Goal: Task Accomplishment & Management: Manage account settings

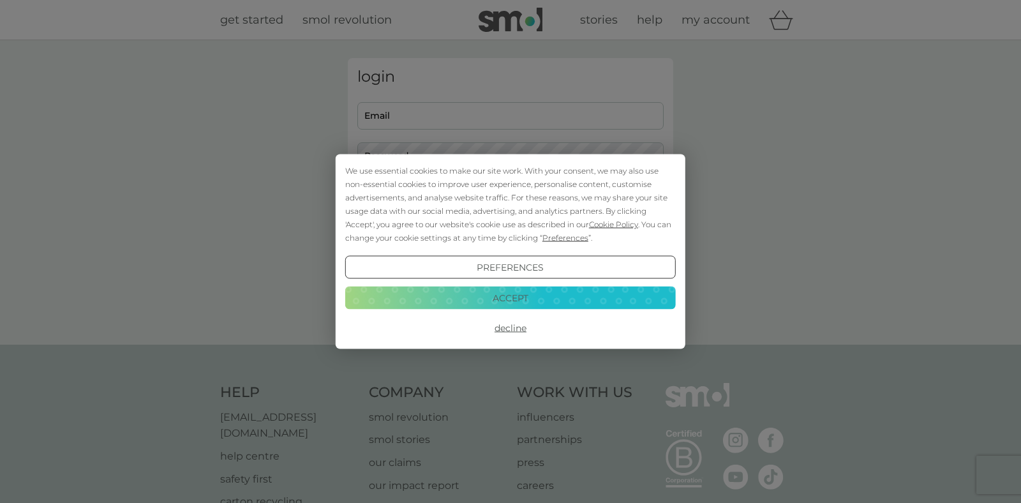
type input "[EMAIL_ADDRESS][DOMAIN_NAME]"
click at [517, 293] on button "Accept" at bounding box center [510, 297] width 330 height 23
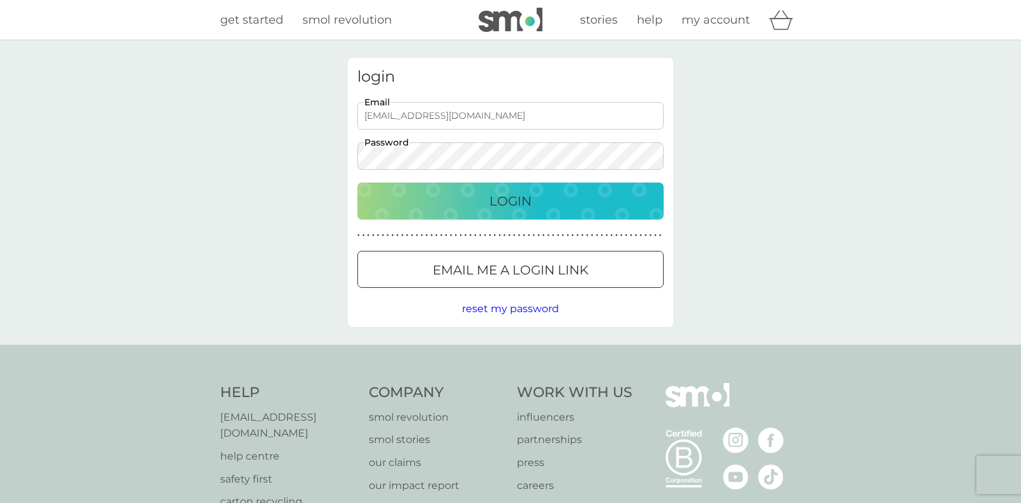
click at [516, 207] on p "Login" at bounding box center [510, 201] width 42 height 20
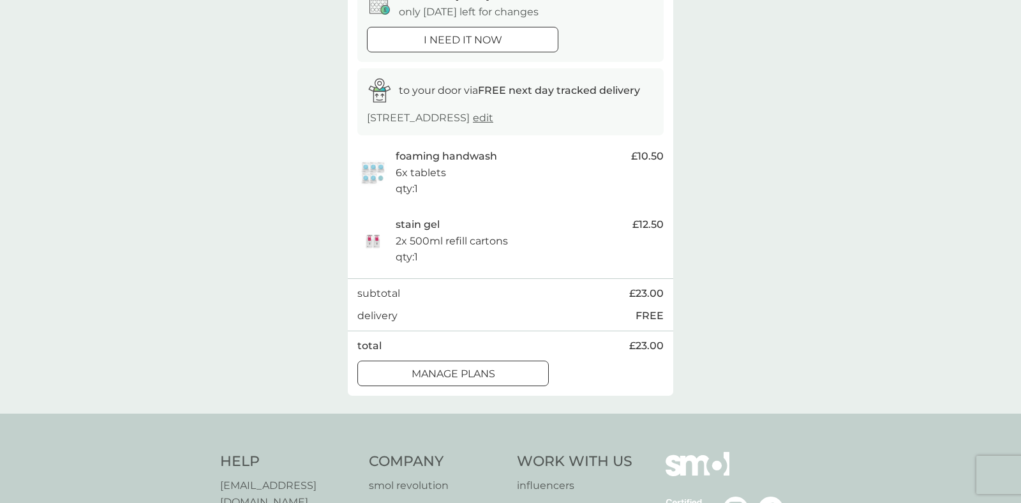
scroll to position [162, 0]
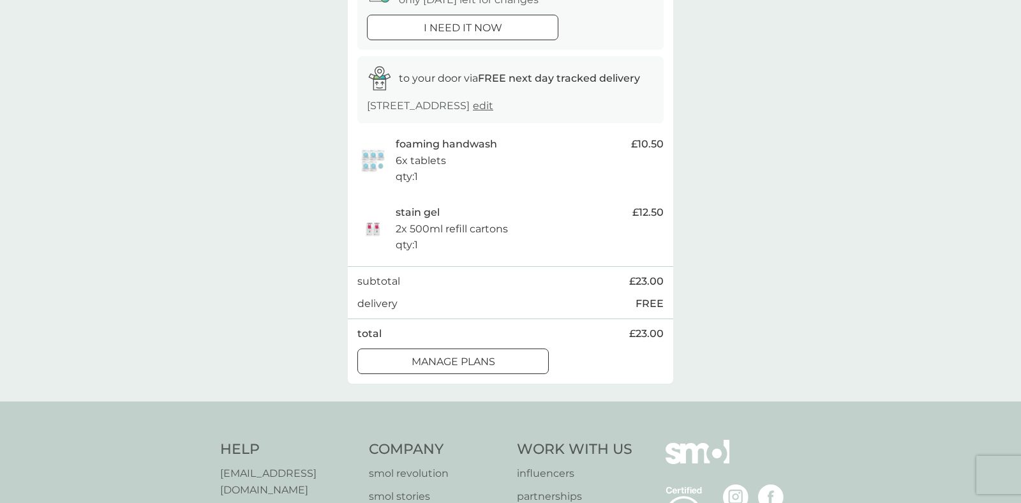
click at [465, 357] on div at bounding box center [453, 361] width 46 height 13
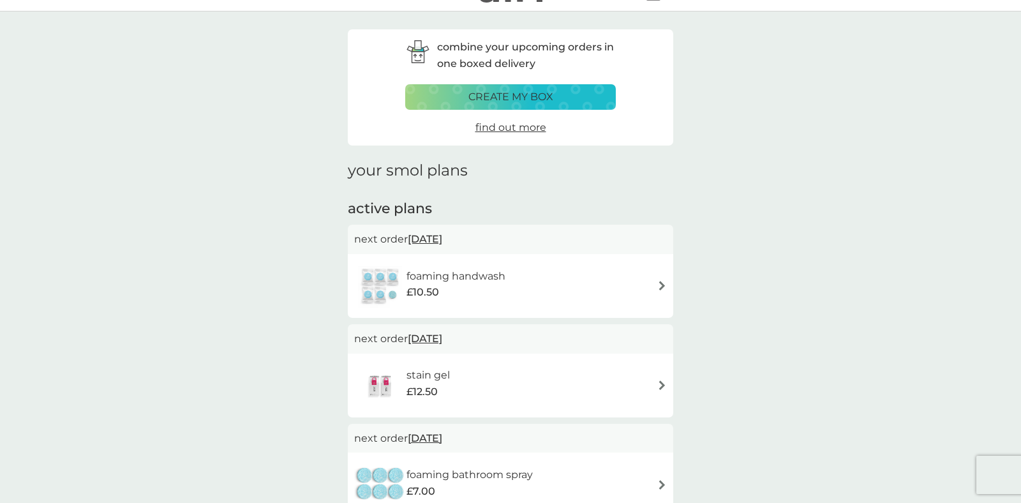
scroll to position [75, 0]
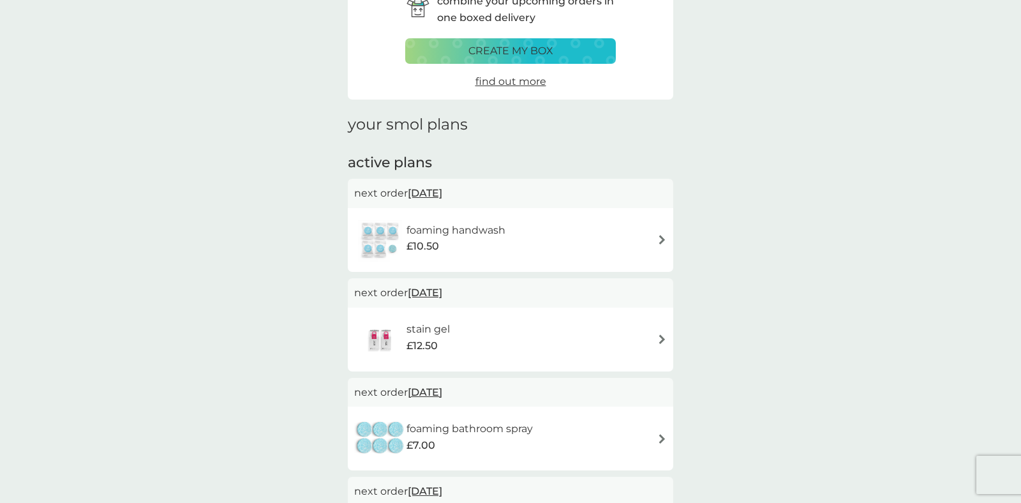
click at [609, 252] on div "foaming handwash £10.50" at bounding box center [510, 240] width 313 height 45
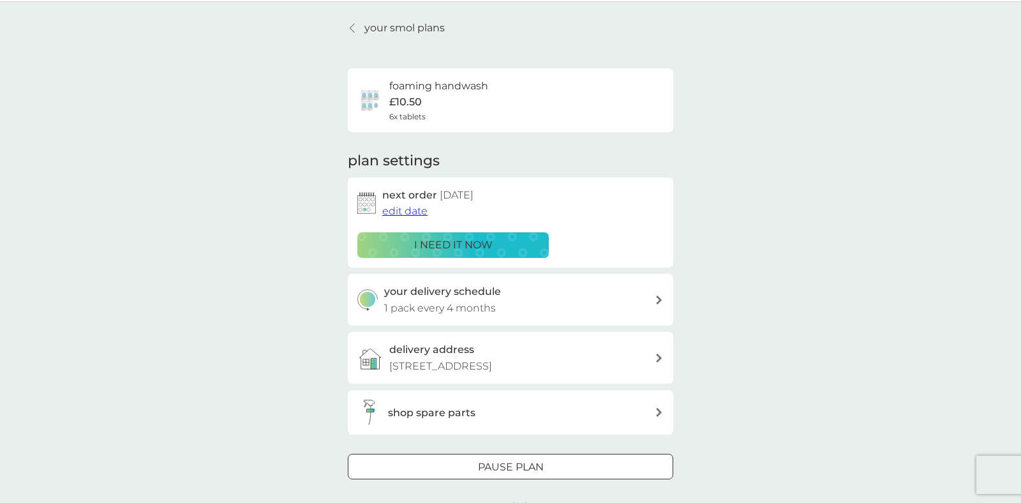
scroll to position [45, 0]
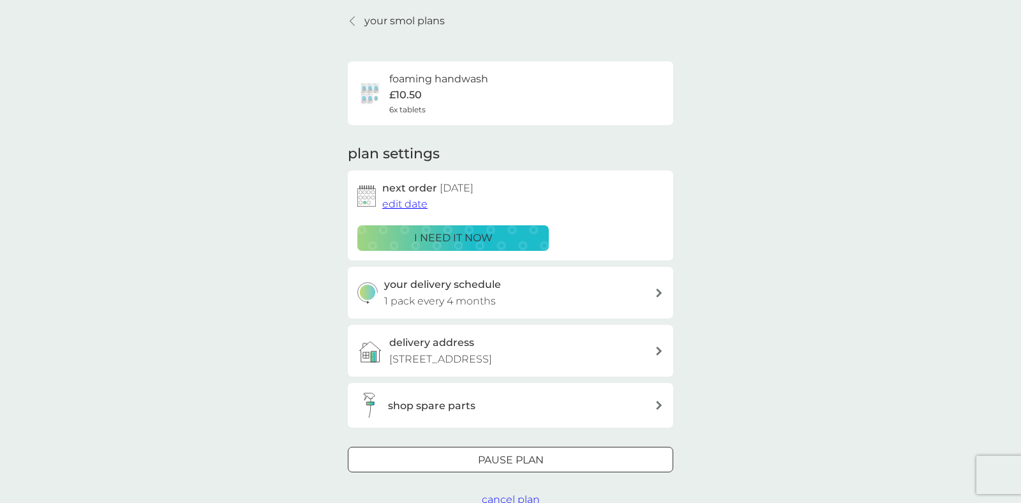
click at [410, 203] on span "edit date" at bounding box center [404, 204] width 45 height 12
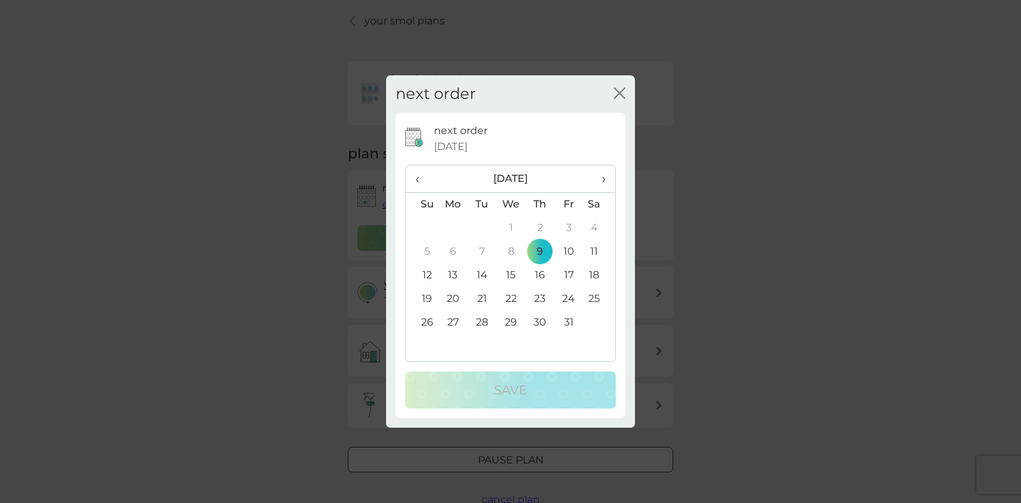
click at [486, 318] on td "28" at bounding box center [482, 323] width 29 height 24
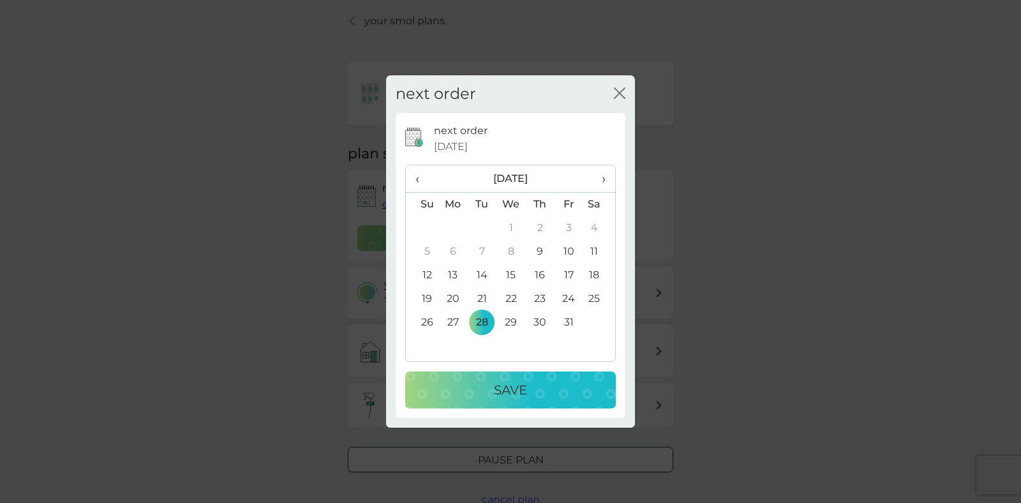
click at [510, 384] on p "Save" at bounding box center [510, 390] width 33 height 20
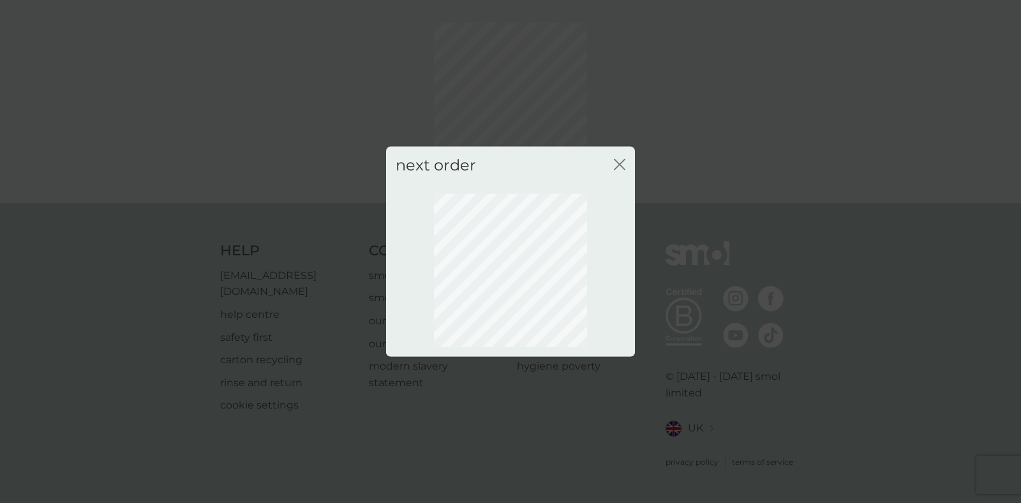
scroll to position [32, 0]
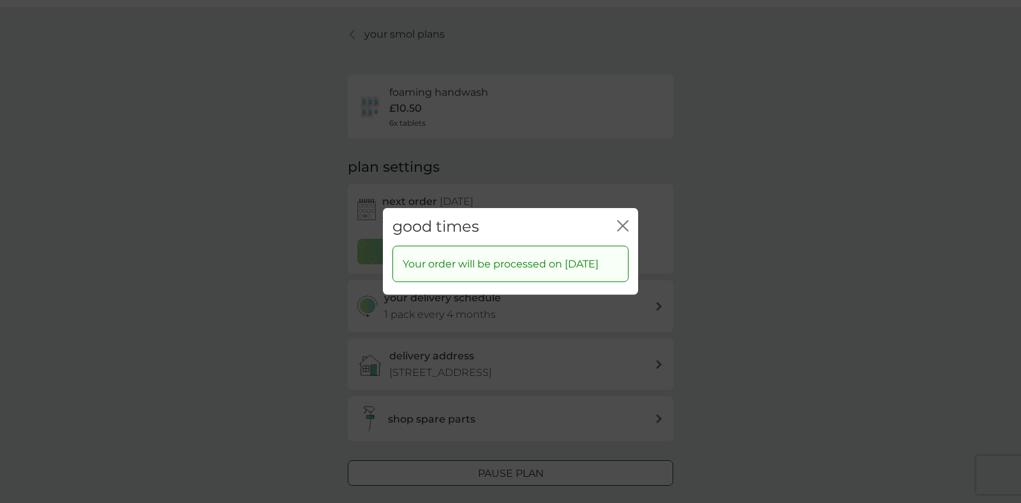
click at [625, 220] on icon "close" at bounding box center [622, 225] width 11 height 11
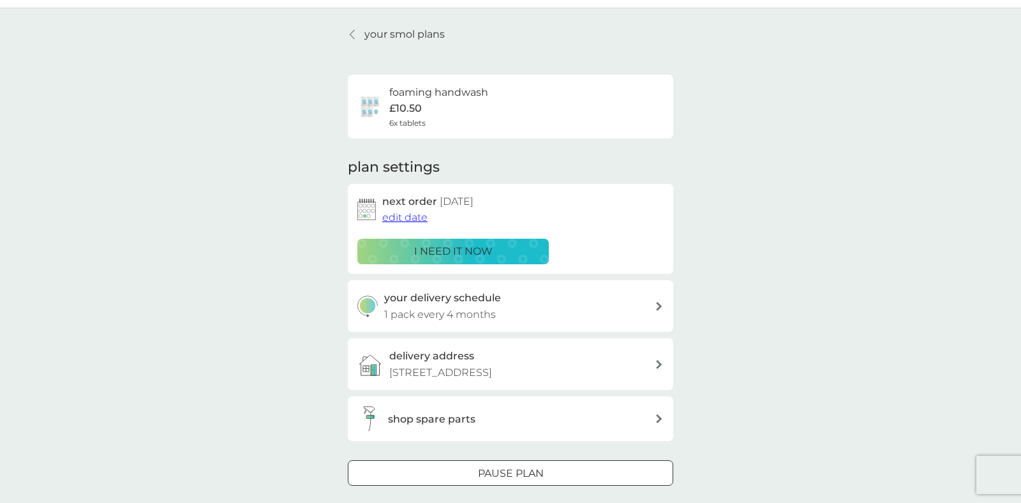
click at [395, 30] on p "your smol plans" at bounding box center [404, 34] width 80 height 17
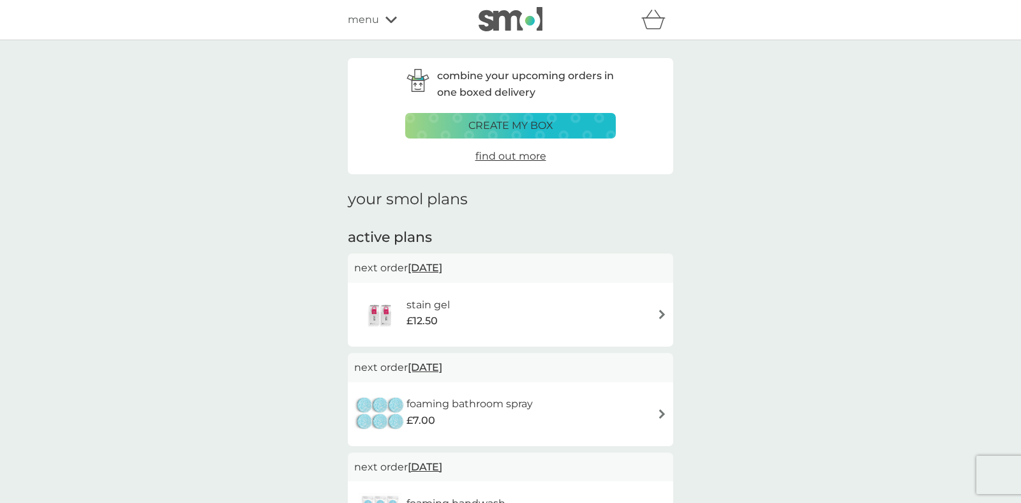
click at [442, 271] on span "9 Oct 2025" at bounding box center [425, 267] width 34 height 25
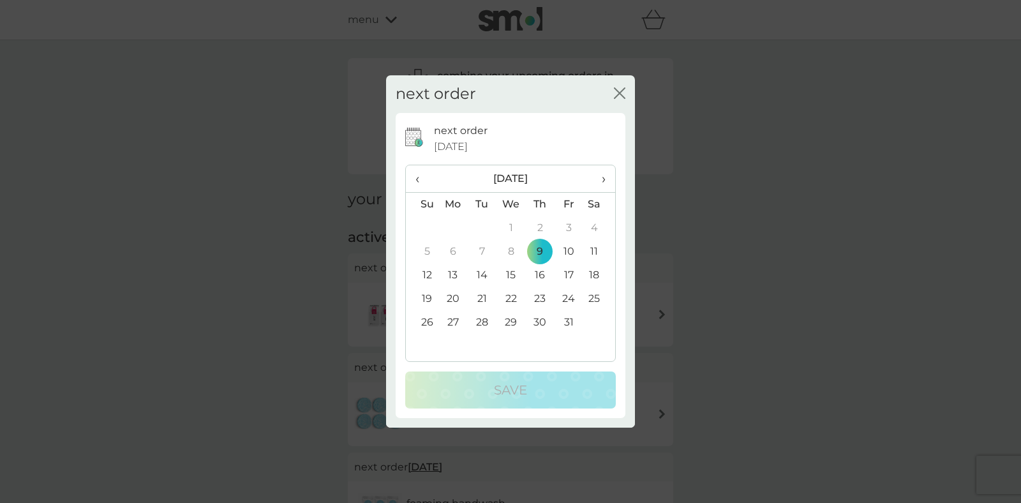
click at [481, 316] on td "28" at bounding box center [482, 323] width 29 height 24
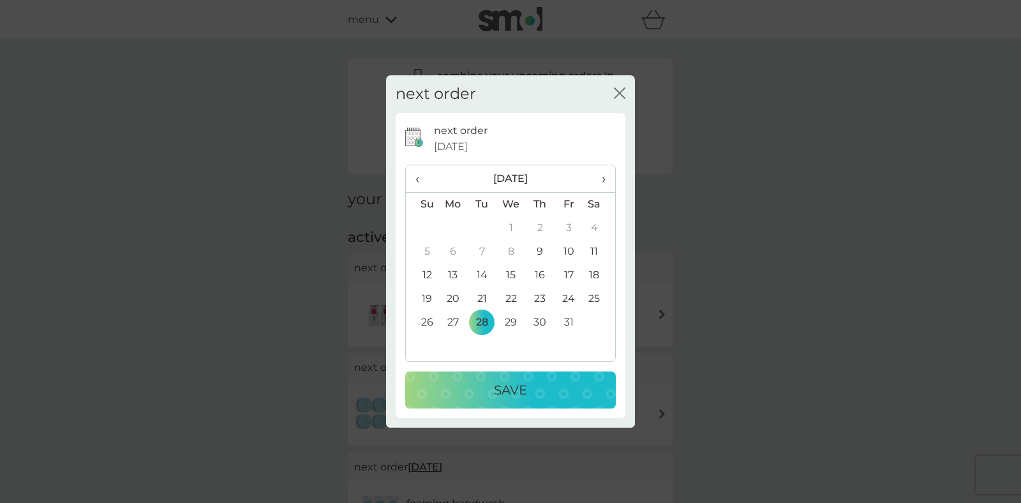
click at [501, 392] on p "Save" at bounding box center [510, 390] width 33 height 20
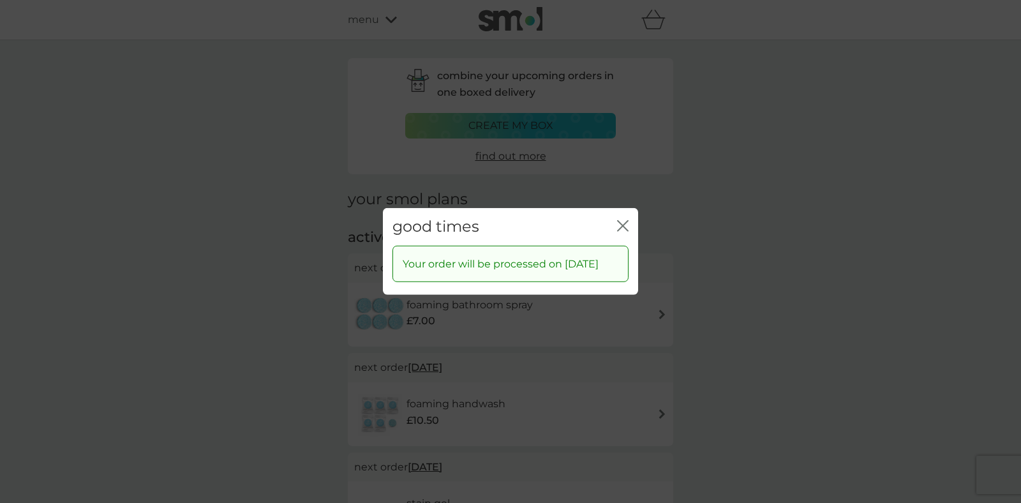
click at [629, 210] on div "good times close" at bounding box center [510, 227] width 255 height 38
click at [627, 220] on icon "close" at bounding box center [622, 225] width 11 height 11
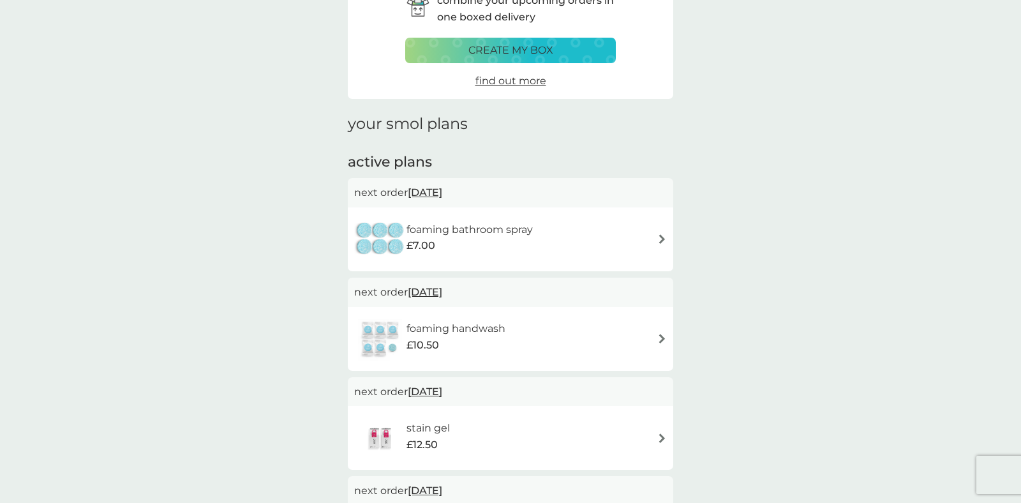
scroll to position [91, 0]
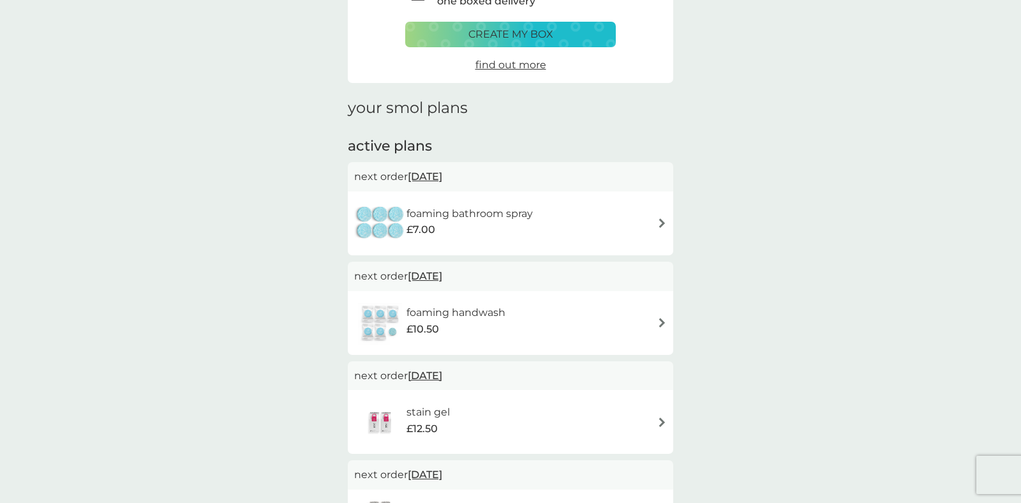
click at [441, 178] on span "17 Oct 2025" at bounding box center [425, 176] width 34 height 25
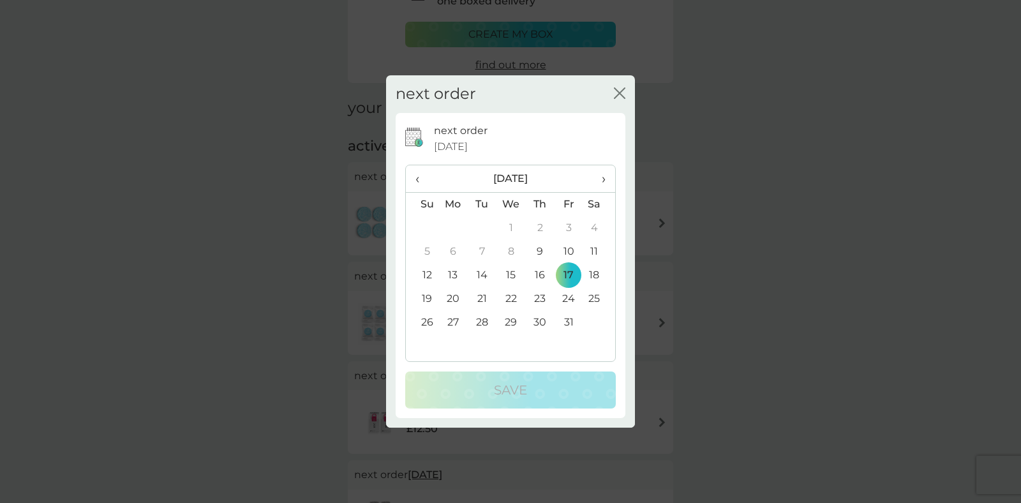
click at [480, 323] on td "28" at bounding box center [482, 323] width 29 height 24
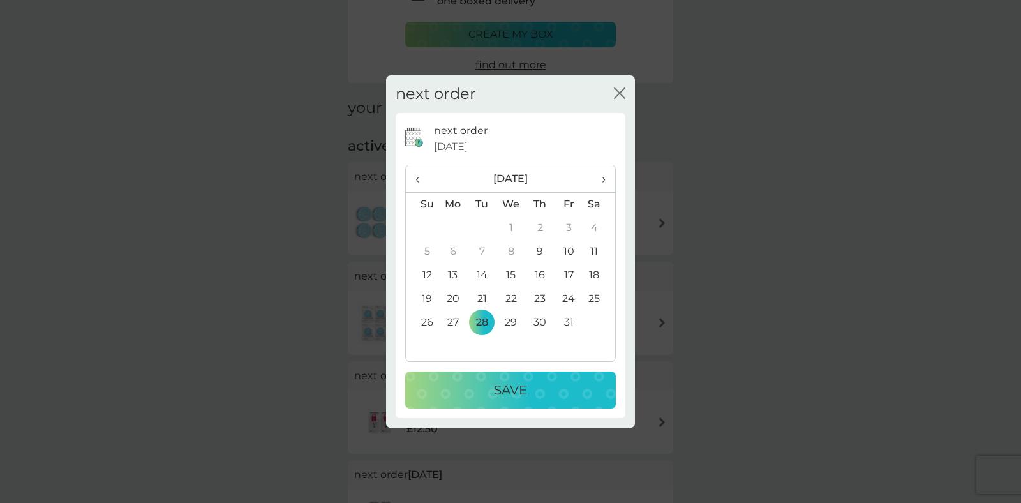
click at [494, 383] on p "Save" at bounding box center [510, 390] width 33 height 20
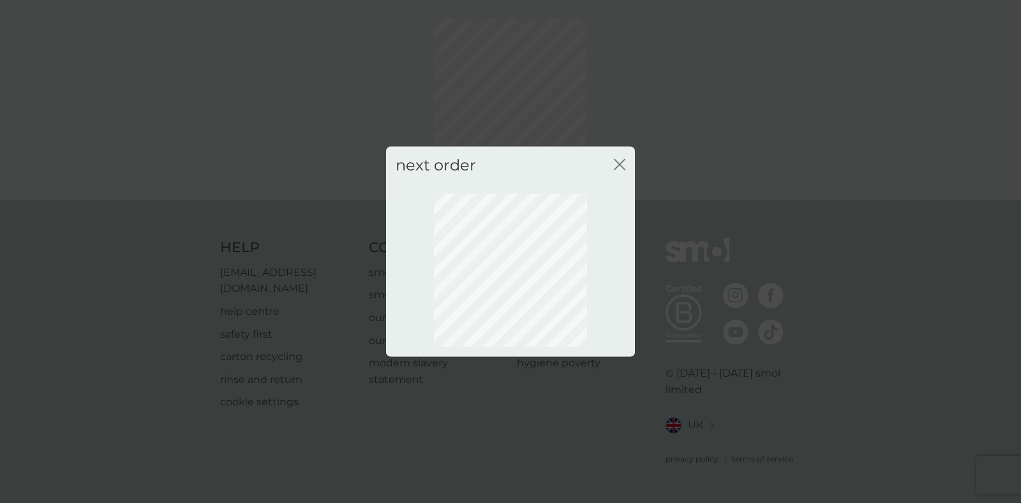
scroll to position [32, 0]
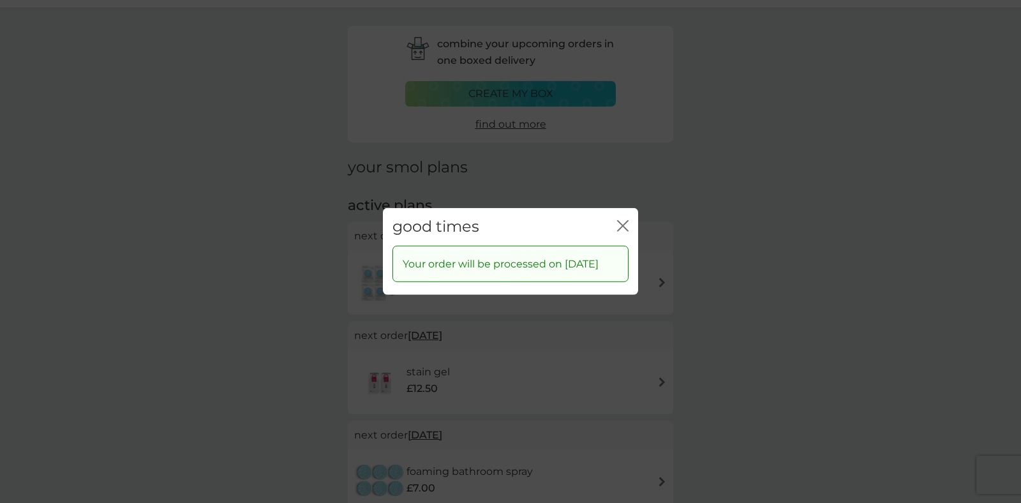
click at [619, 221] on icon "close" at bounding box center [620, 226] width 5 height 10
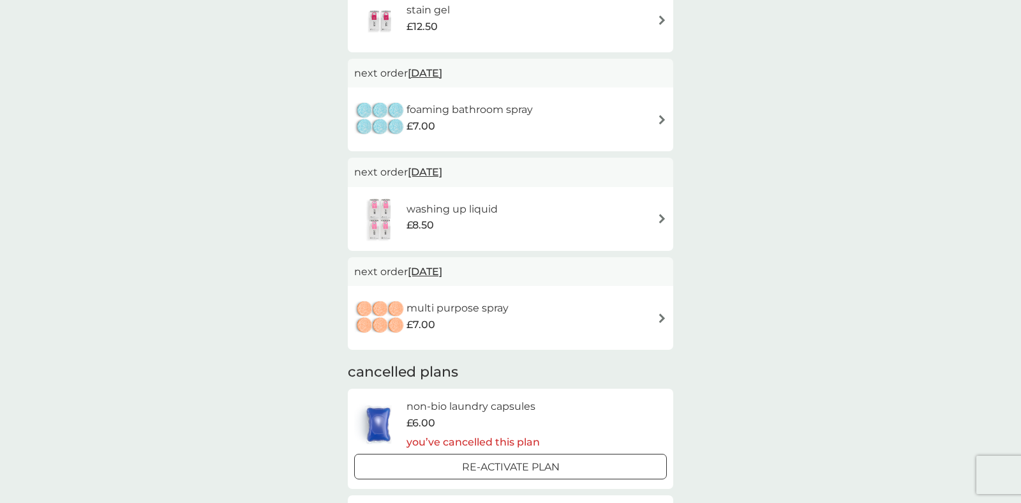
scroll to position [396, 0]
click at [249, 108] on div "combine your upcoming orders in one boxed delivery create my box find out more …" at bounding box center [510, 181] width 1021 height 1072
